Goal: Task Accomplishment & Management: Use online tool/utility

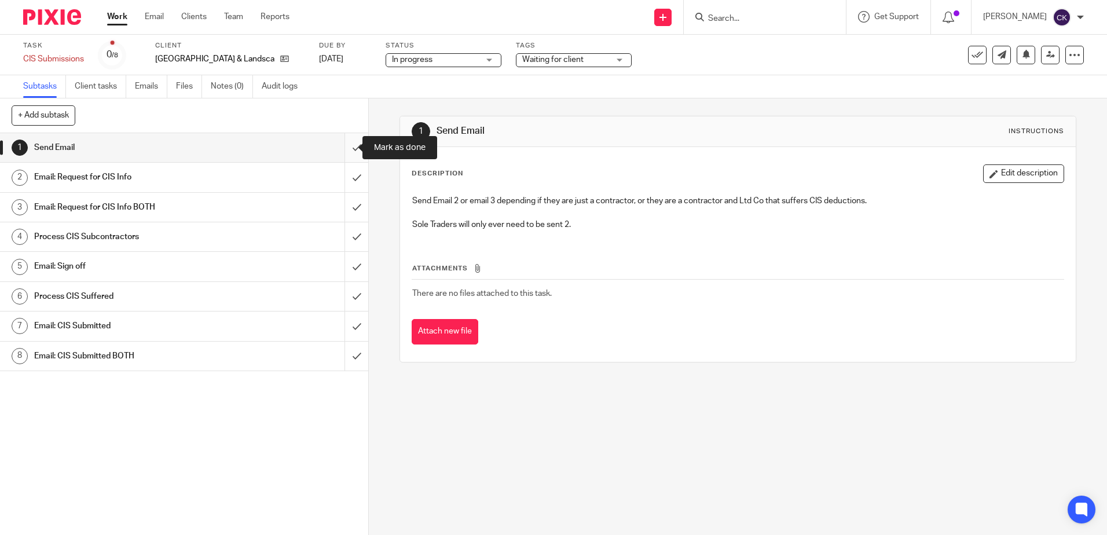
click at [350, 145] on input "submit" at bounding box center [184, 147] width 368 height 29
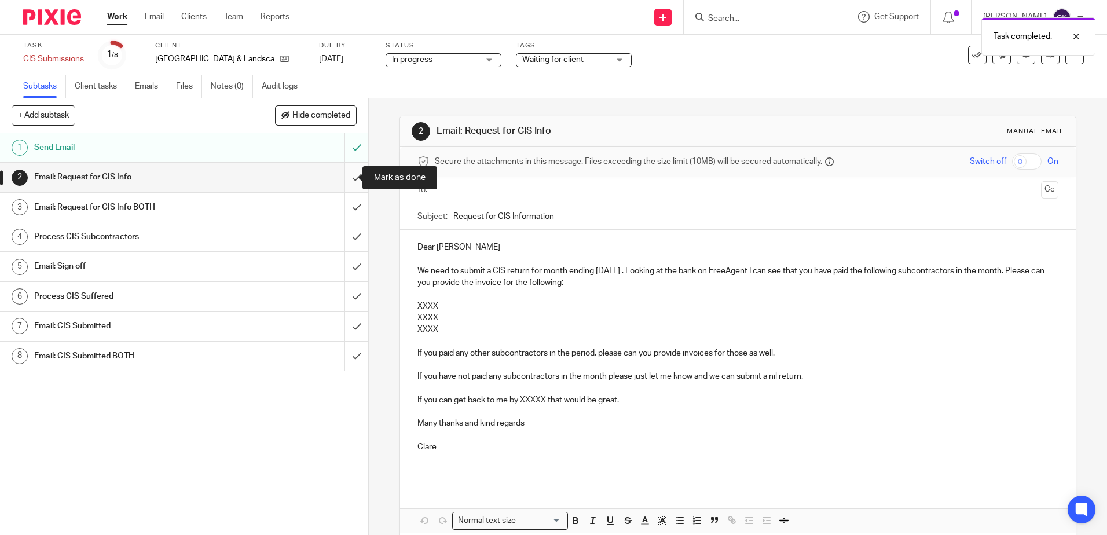
click at [339, 178] on input "submit" at bounding box center [184, 177] width 368 height 29
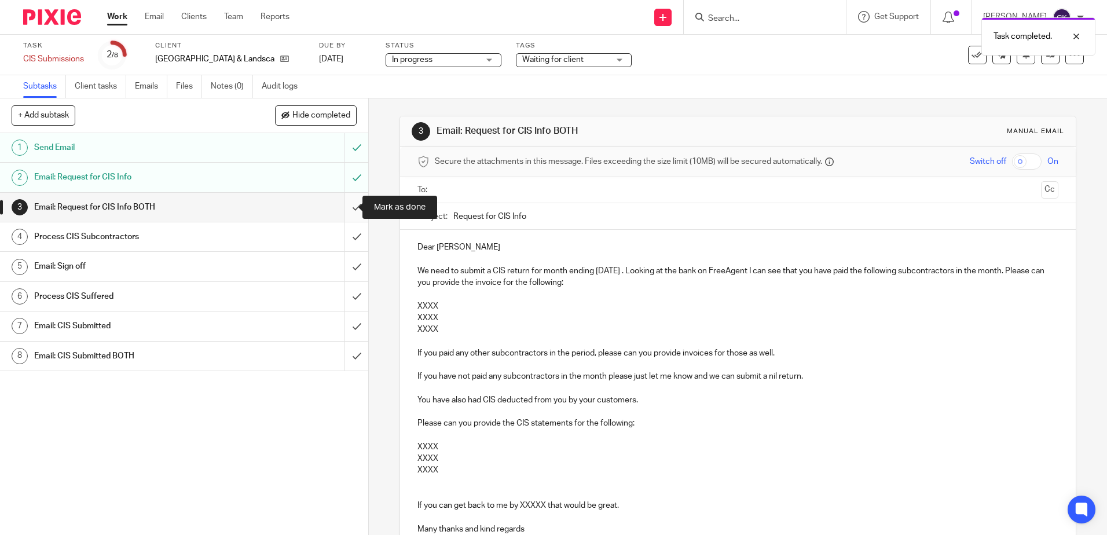
click at [343, 208] on input "submit" at bounding box center [184, 207] width 368 height 29
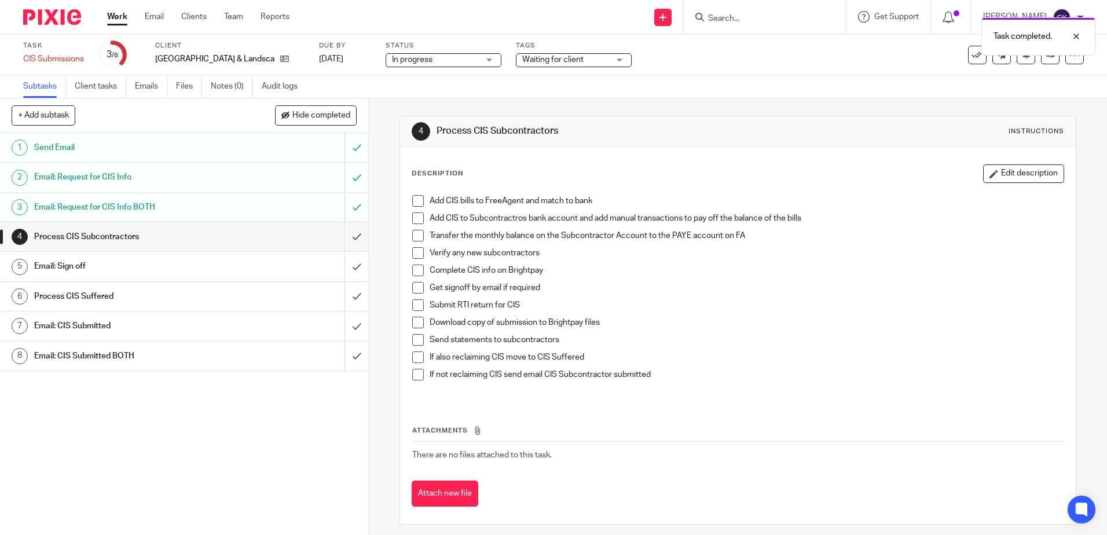
drag, startPoint x: 411, startPoint y: 203, endPoint x: 411, endPoint y: 213, distance: 9.8
click at [412, 203] on span at bounding box center [418, 201] width 12 height 12
click at [413, 217] on span at bounding box center [418, 218] width 12 height 12
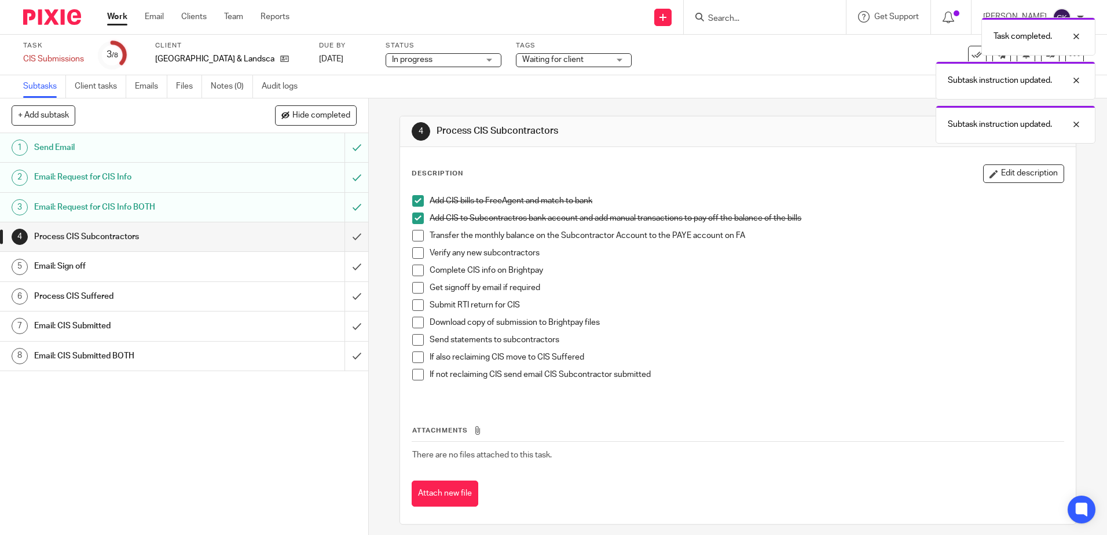
click at [415, 238] on span at bounding box center [418, 236] width 12 height 12
click at [415, 251] on span at bounding box center [418, 253] width 12 height 12
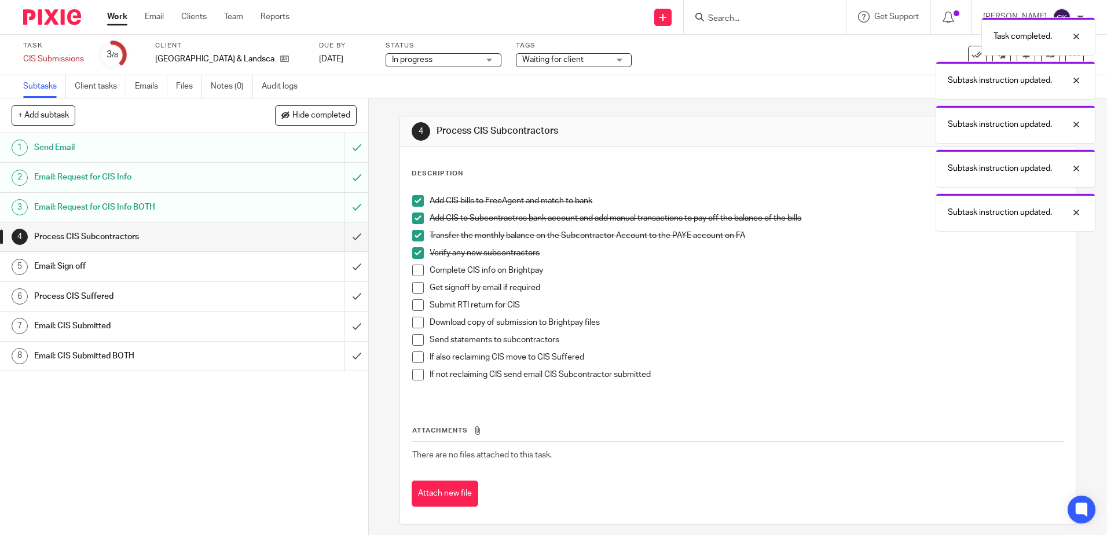
click at [412, 269] on span at bounding box center [418, 271] width 12 height 12
click at [294, 267] on div "Email: Sign off" at bounding box center [183, 266] width 299 height 17
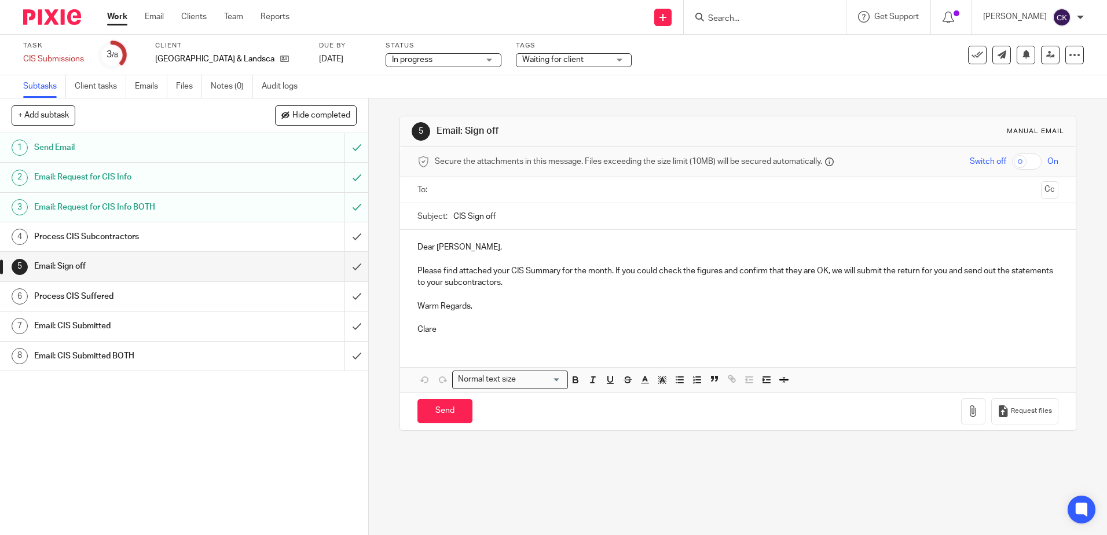
click at [417, 271] on p "Please find attached your CIS Summary for the month. If you could check the fig…" at bounding box center [737, 277] width 640 height 24
drag, startPoint x: 1017, startPoint y: 277, endPoint x: 1010, endPoint y: 277, distance: 7.5
click at [1014, 277] on p "Thank you for providing all of the missing invoices, please find attached your …" at bounding box center [737, 277] width 640 height 24
click at [1009, 274] on p "Thank you for providing all of the missing invoices, please find attached your …" at bounding box center [737, 277] width 640 height 24
drag, startPoint x: 1024, startPoint y: 272, endPoint x: 435, endPoint y: 287, distance: 588.5
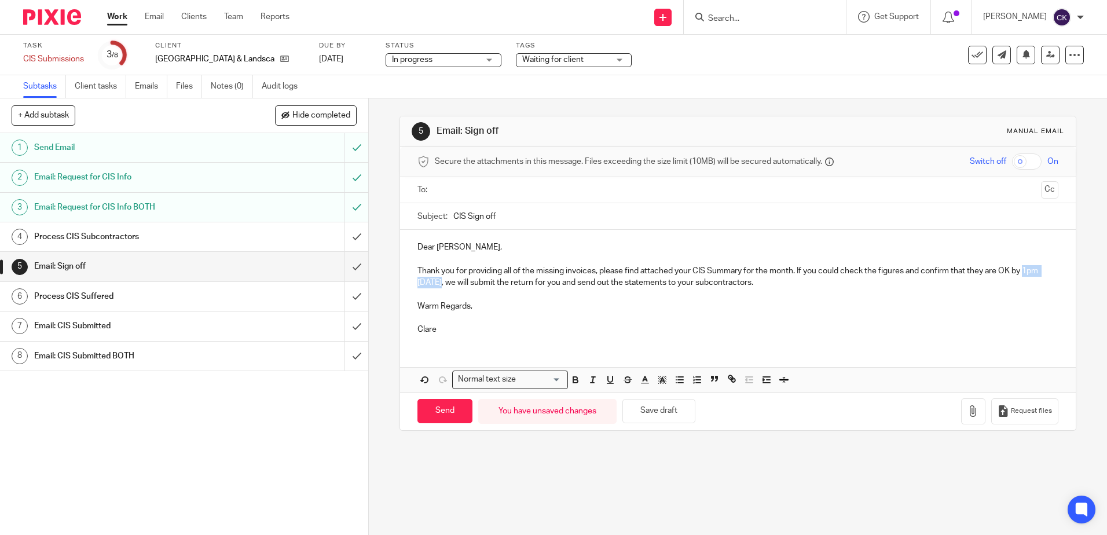
click at [435, 287] on p "Thank you for providing all of the missing invoices, please find attached your …" at bounding box center [737, 277] width 640 height 24
click at [575, 379] on icon "button" at bounding box center [575, 380] width 10 height 10
click at [558, 322] on p at bounding box center [737, 318] width 640 height 12
click at [463, 196] on input "text" at bounding box center [737, 190] width 597 height 13
drag, startPoint x: 493, startPoint y: 219, endPoint x: 562, endPoint y: 266, distance: 83.8
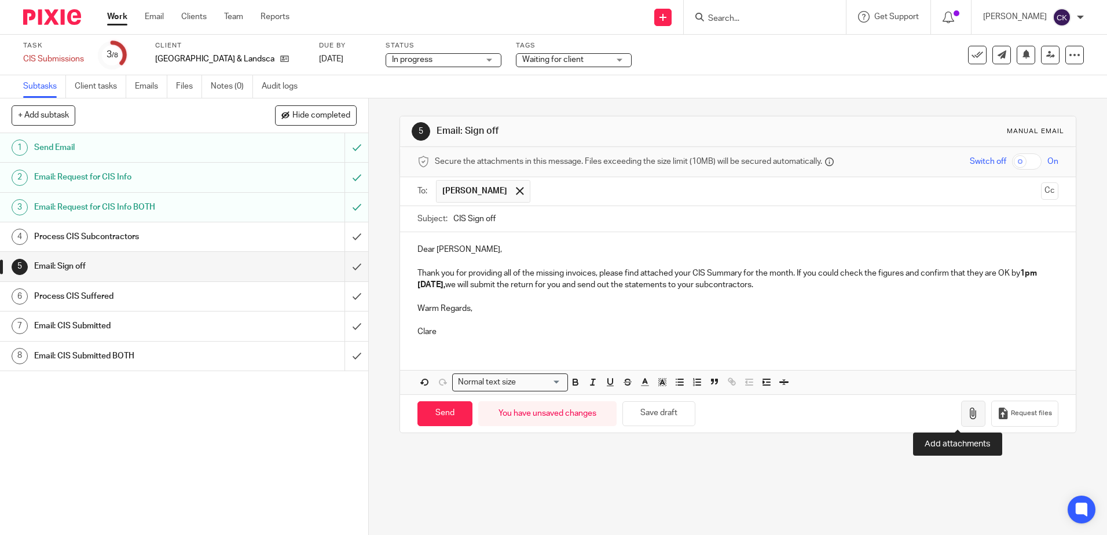
click at [968, 413] on icon "button" at bounding box center [974, 414] width 12 height 12
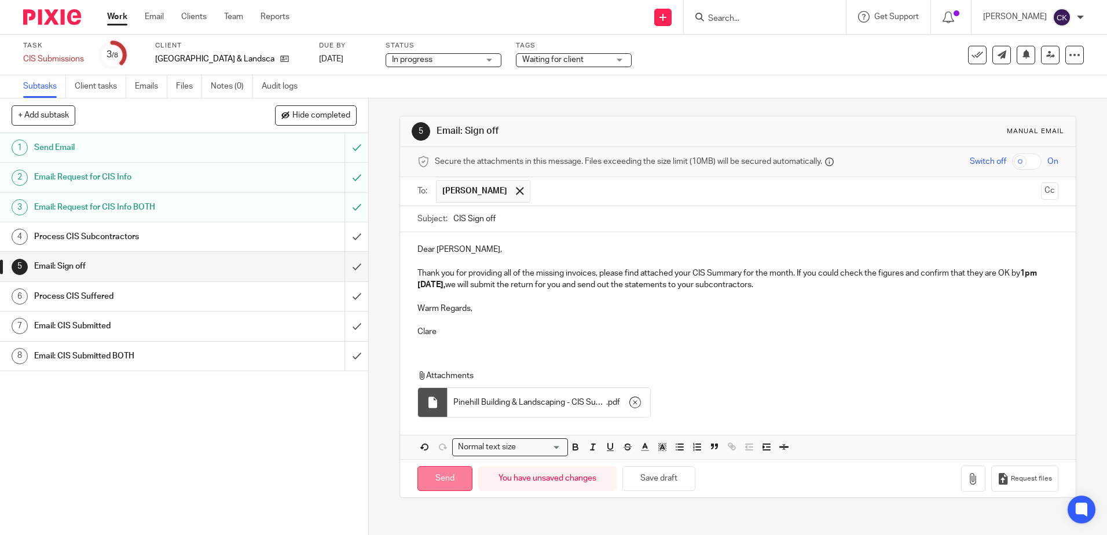
click at [436, 478] on input "Send" at bounding box center [444, 478] width 55 height 25
type input "Sent"
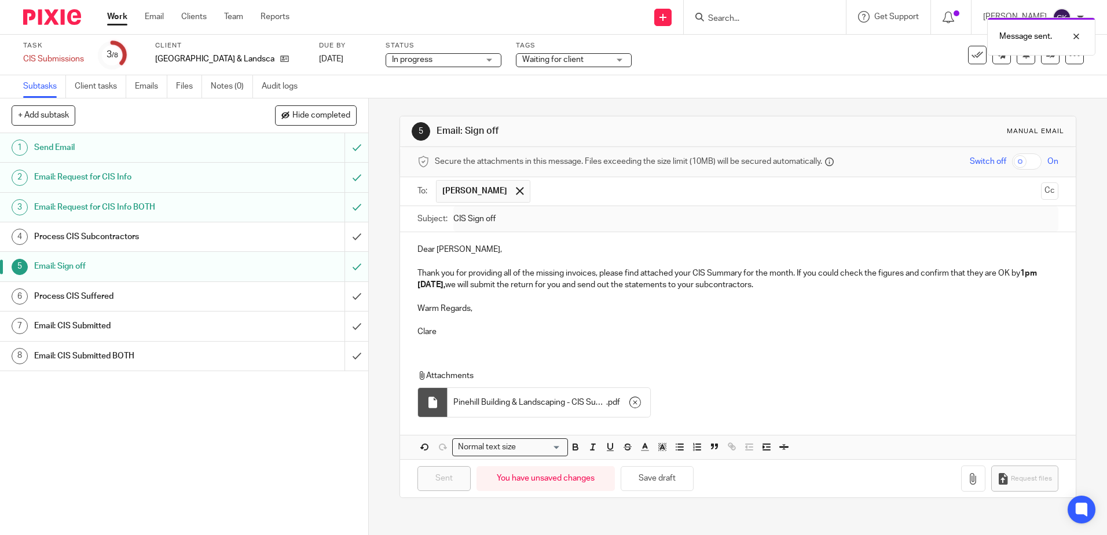
click at [599, 59] on div "Waiting for client" at bounding box center [574, 60] width 116 height 14
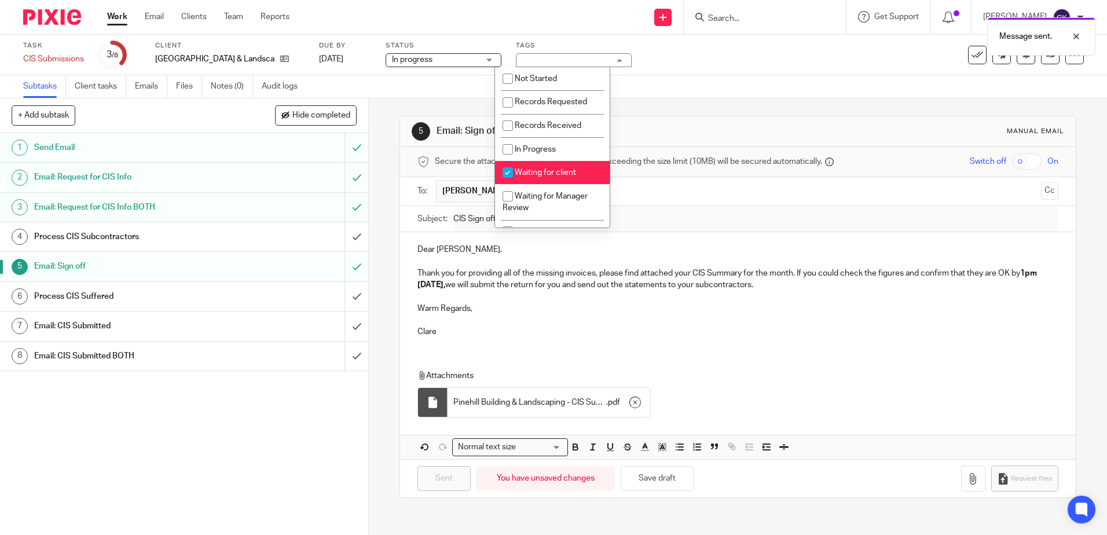
click at [508, 173] on input "checkbox" at bounding box center [508, 173] width 22 height 22
checkbox input "false"
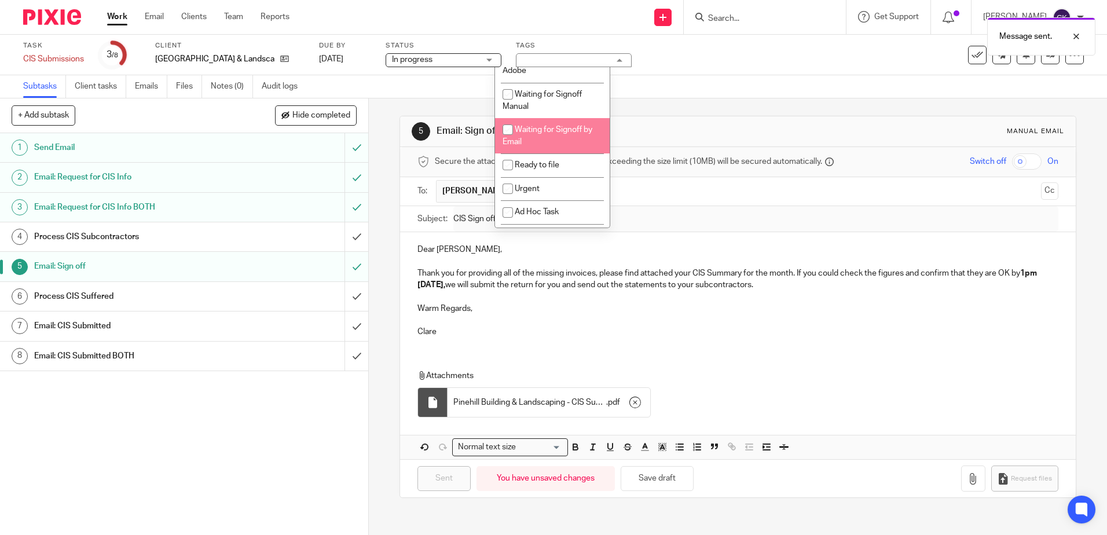
scroll to position [174, 0]
click at [506, 129] on input "checkbox" at bounding box center [508, 129] width 22 height 22
checkbox input "true"
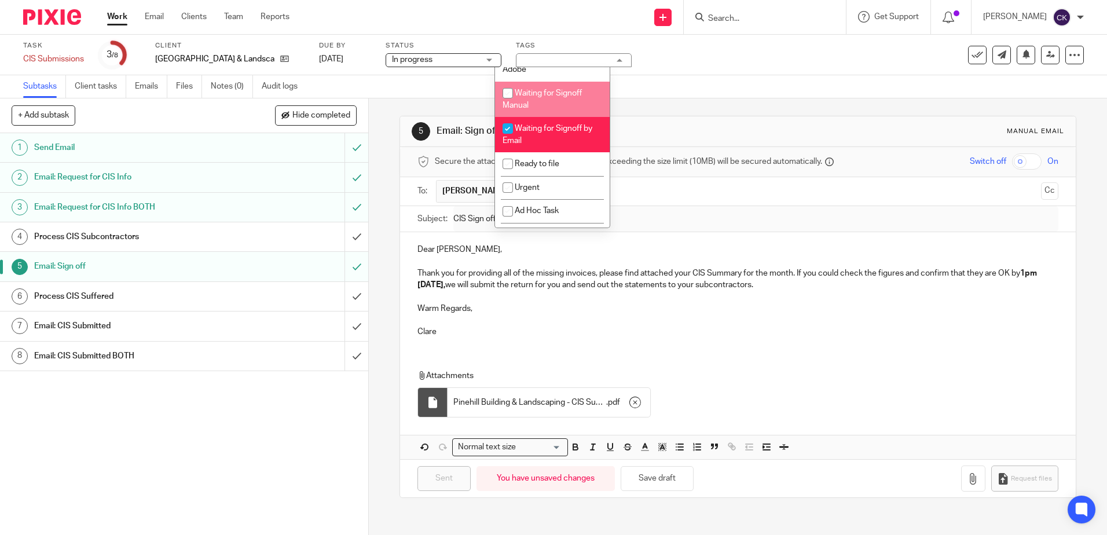
click at [631, 64] on div "Task CIS Submissions Save CIS Submissions 3 /8 Client Pinehill Building & Lands…" at bounding box center [465, 55] width 884 height 28
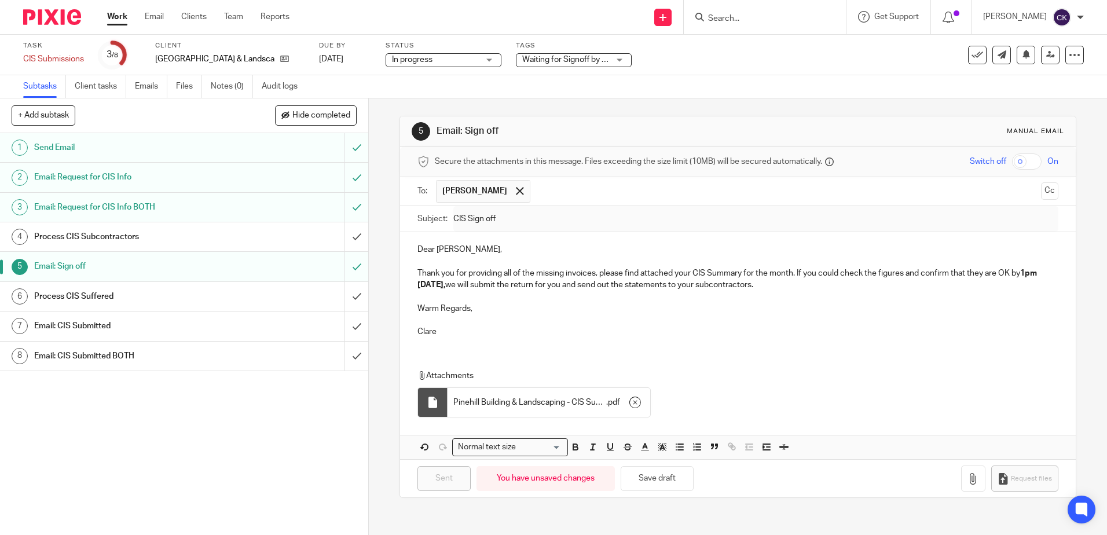
click at [115, 19] on link "Work" at bounding box center [117, 17] width 20 height 12
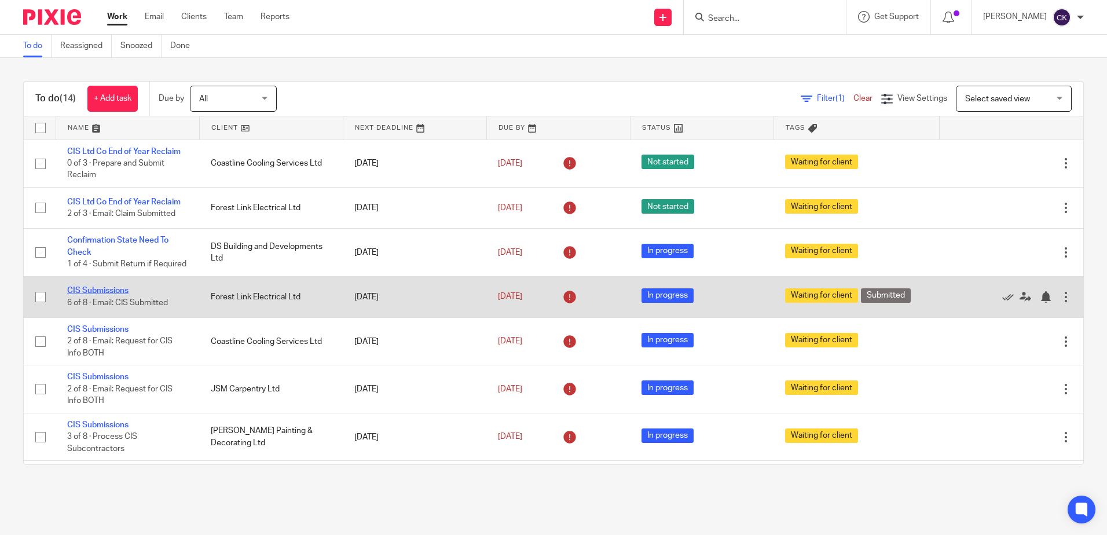
click at [125, 295] on link "CIS Submissions" at bounding box center [97, 291] width 61 height 8
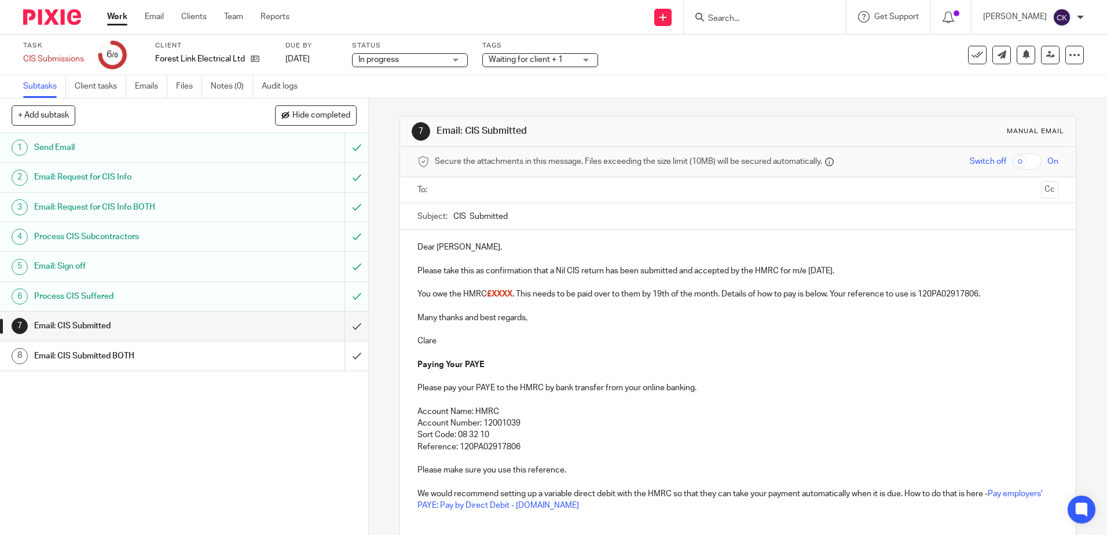
click at [116, 16] on link "Work" at bounding box center [117, 17] width 20 height 12
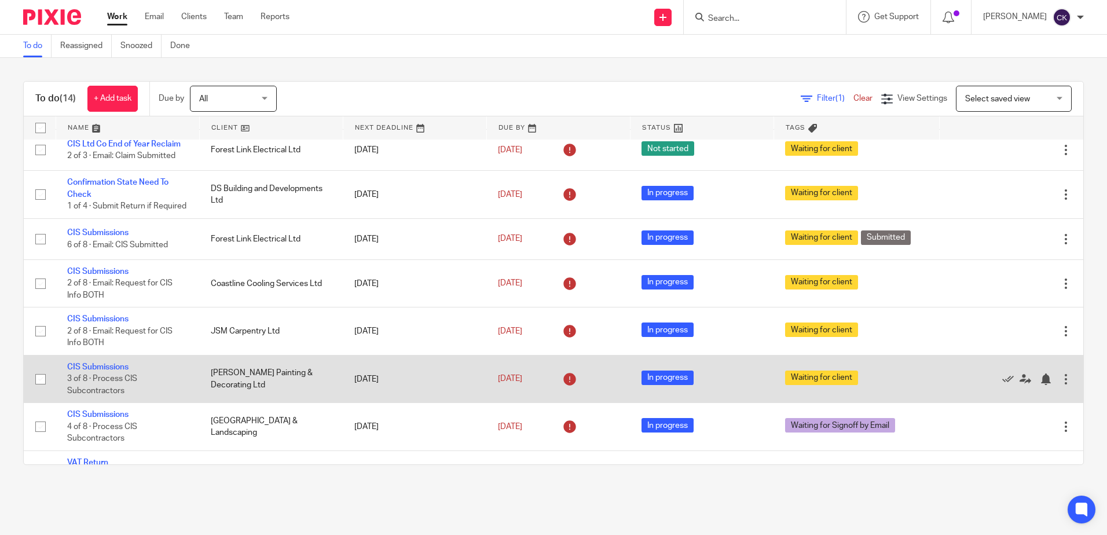
scroll to position [116, 0]
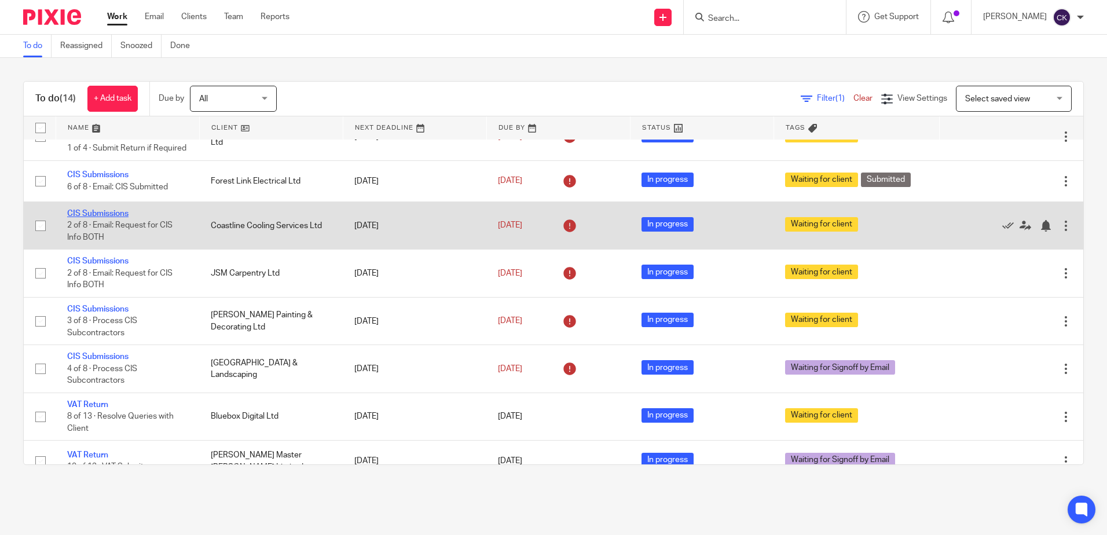
click at [86, 218] on link "CIS Submissions" at bounding box center [97, 214] width 61 height 8
